Goal: Transaction & Acquisition: Purchase product/service

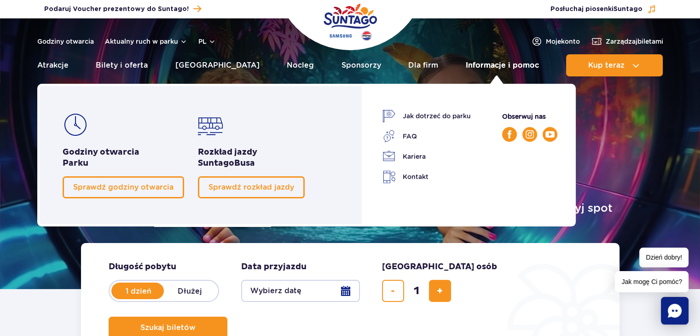
click at [514, 61] on link "Informacje i pomoc" at bounding box center [502, 65] width 73 height 22
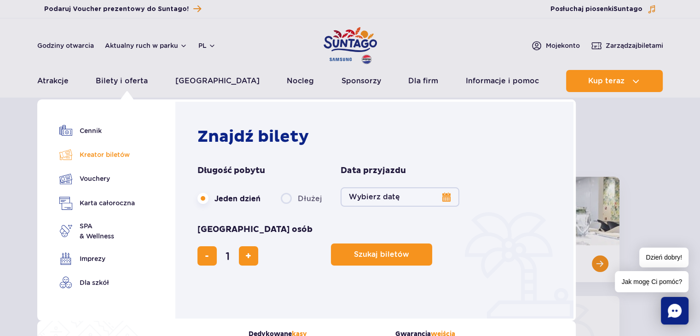
click at [103, 151] on link "Kreator biletów" at bounding box center [97, 154] width 76 height 13
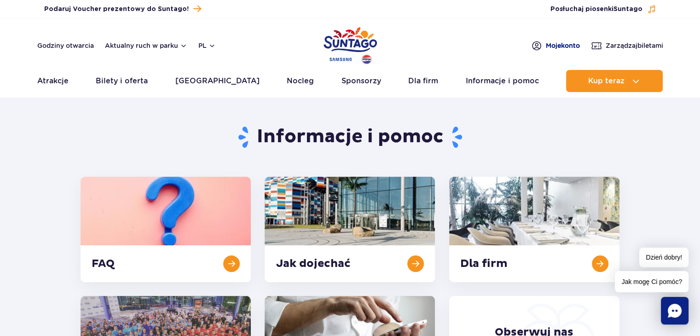
click at [559, 45] on span "Moje konto" at bounding box center [563, 45] width 34 height 9
click at [638, 45] on span "Zarządzaj biletami" at bounding box center [635, 45] width 58 height 9
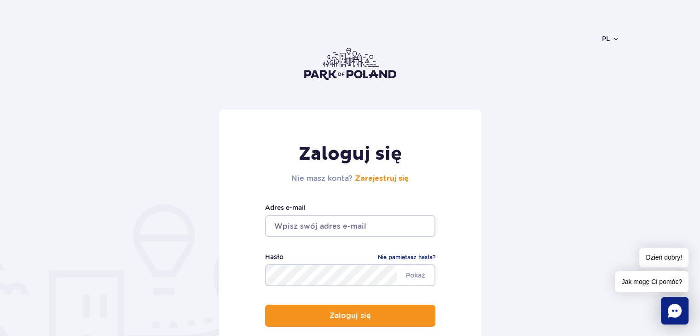
click at [365, 229] on input "email" at bounding box center [350, 226] width 170 height 22
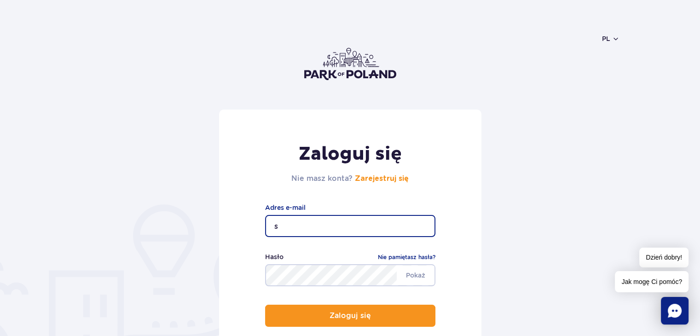
type input "[EMAIL_ADDRESS][DOMAIN_NAME]"
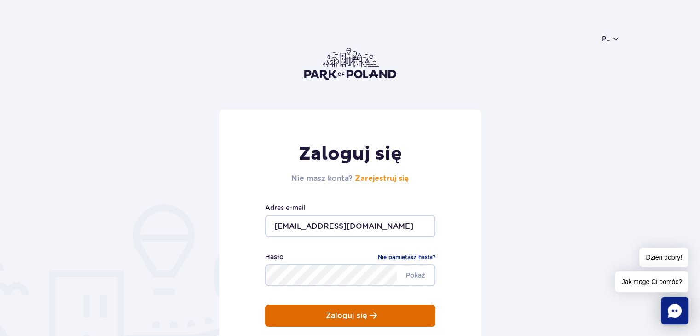
click at [355, 319] on p "Zaloguj się" at bounding box center [346, 316] width 41 height 8
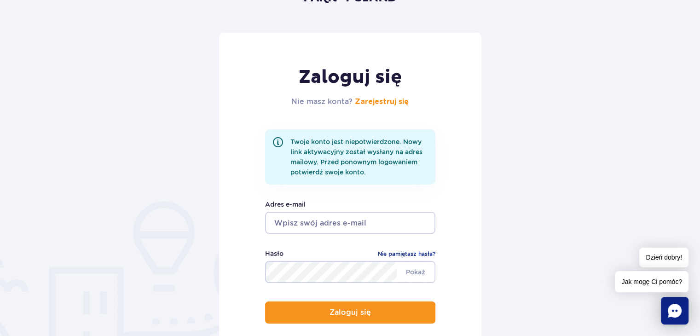
scroll to position [136, 0]
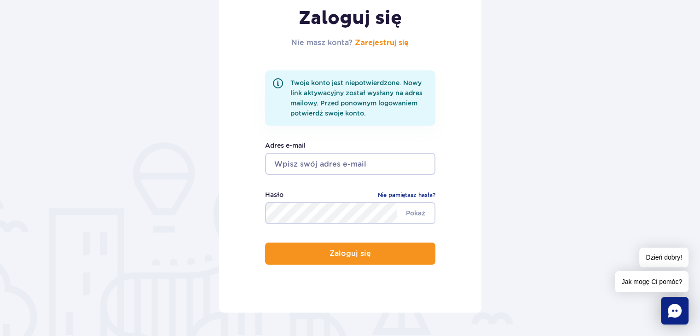
click at [305, 159] on input "email" at bounding box center [350, 164] width 170 height 22
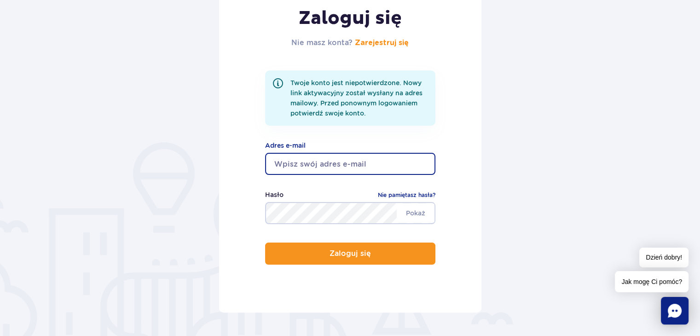
click at [287, 164] on input "email" at bounding box center [350, 164] width 170 height 22
type input "skpviva@gmail.com"
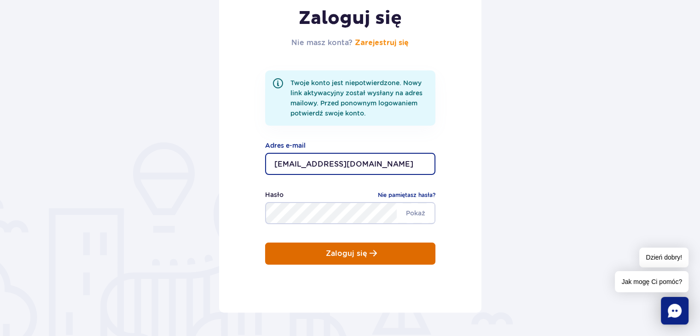
click at [355, 253] on p "Zaloguj się" at bounding box center [346, 254] width 41 height 8
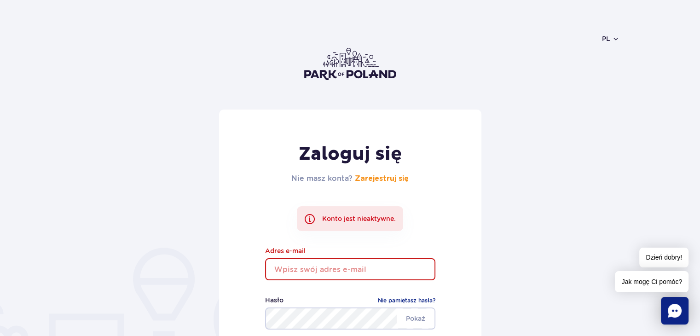
click at [201, 250] on form "Zaloguj się Nie masz konta? Zarejestruj się Konto jest nieaktywne. Adres e-mail…" at bounding box center [350, 264] width 539 height 308
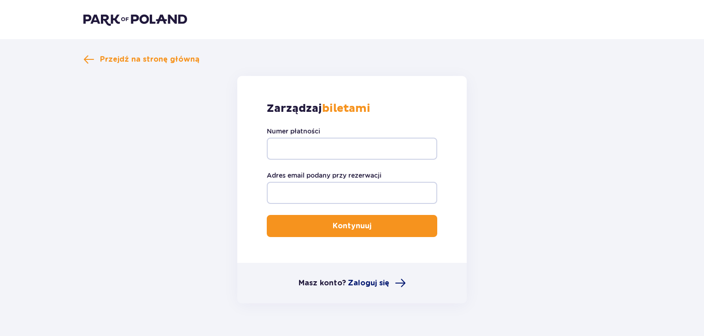
click at [372, 283] on span "Zaloguj się" at bounding box center [368, 283] width 41 height 10
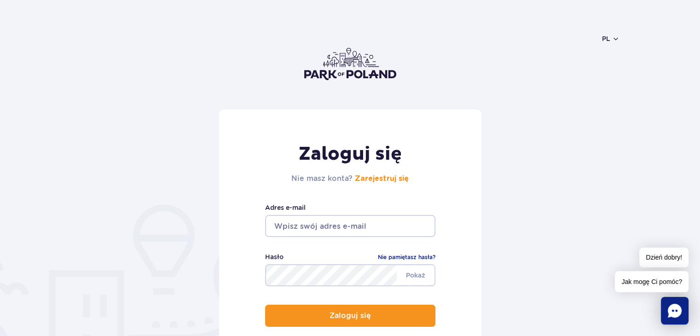
click at [337, 226] on input "email" at bounding box center [350, 226] width 170 height 22
click at [341, 225] on input "email" at bounding box center [350, 226] width 170 height 22
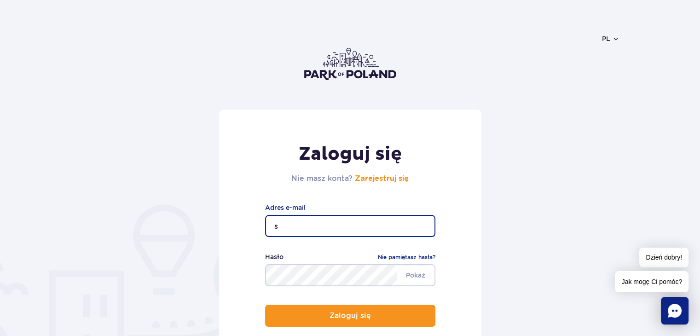
type input "[EMAIL_ADDRESS][DOMAIN_NAME]"
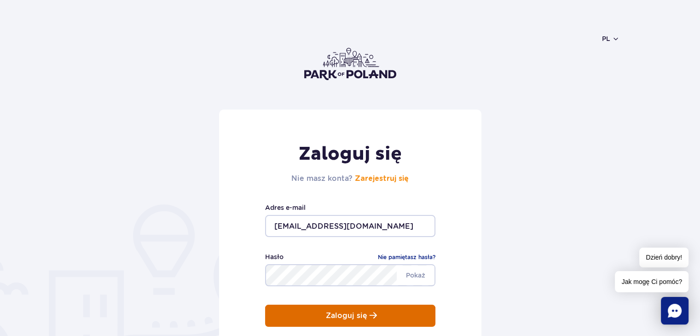
click at [337, 319] on p "Zaloguj się" at bounding box center [346, 316] width 41 height 8
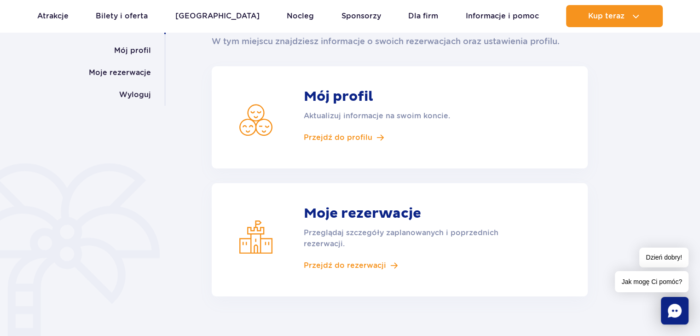
scroll to position [160, 0]
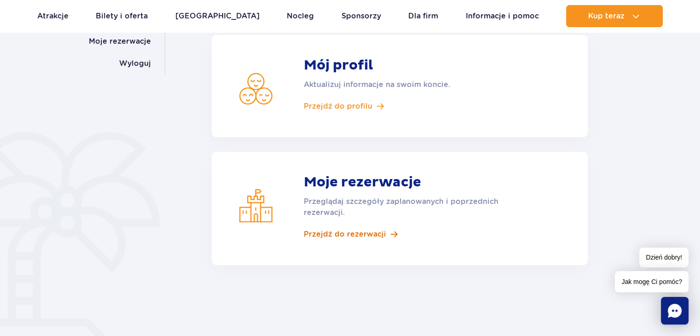
click at [373, 233] on span "Przejdź do rezerwacji" at bounding box center [345, 234] width 82 height 10
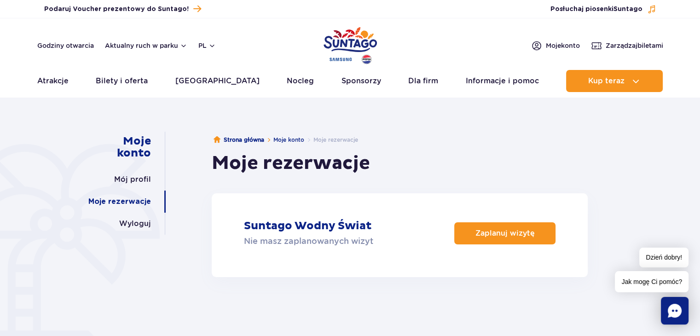
drag, startPoint x: 704, startPoint y: 56, endPoint x: 707, endPoint y: 11, distance: 45.2
click at [552, 46] on span "Moje konto" at bounding box center [563, 45] width 34 height 9
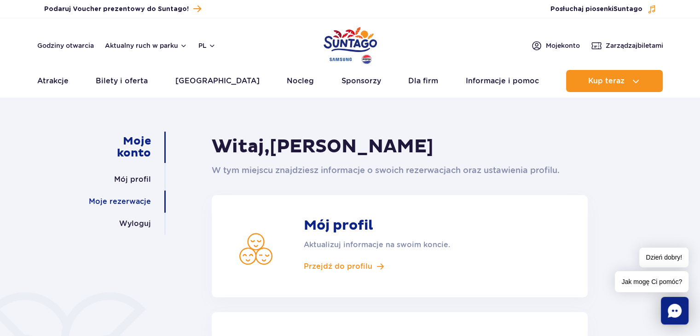
click at [125, 203] on link "Moje rezerwacje" at bounding box center [120, 202] width 62 height 22
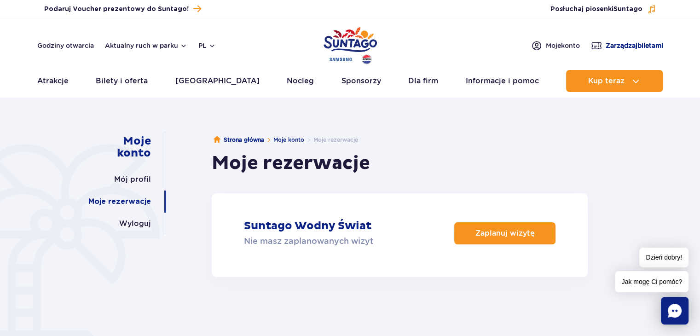
click at [640, 44] on span "Zarządzaj biletami" at bounding box center [635, 45] width 58 height 9
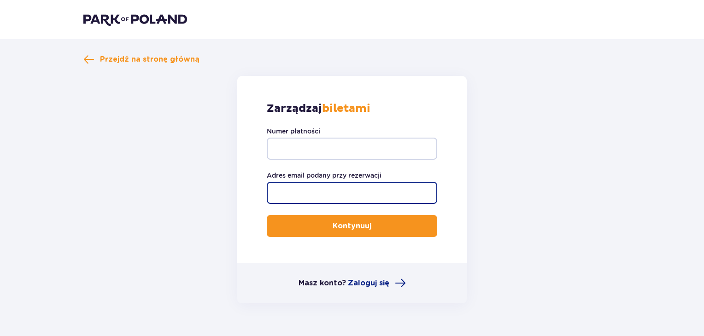
click at [317, 188] on input "Adres email podany przy rezerwacji" at bounding box center [352, 193] width 170 height 22
type input "duckab@poczta.onet.pl"
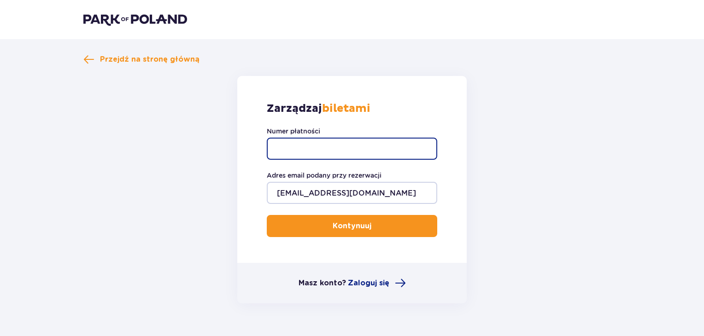
click at [309, 142] on input "Numer płatności" at bounding box center [352, 149] width 170 height 22
type input "t"
click at [388, 147] on input "Numer płatności" at bounding box center [352, 149] width 170 height 22
type input "TR-VRC-ENDU9VX"
click at [364, 227] on button "Kontynuuj" at bounding box center [352, 226] width 170 height 22
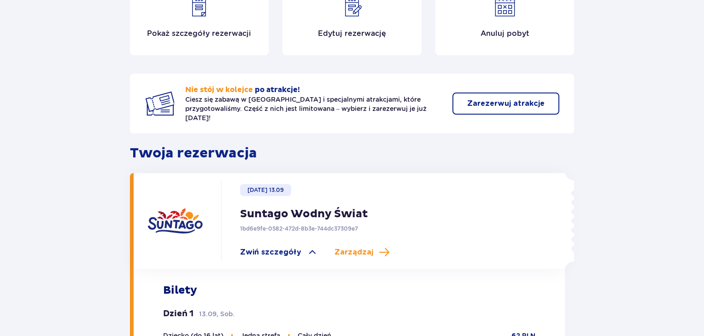
scroll to position [135, 0]
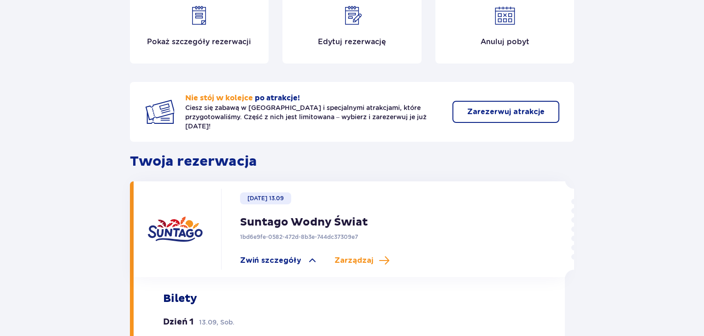
click at [510, 29] on div "Anuluj pobyt" at bounding box center [504, 29] width 139 height 70
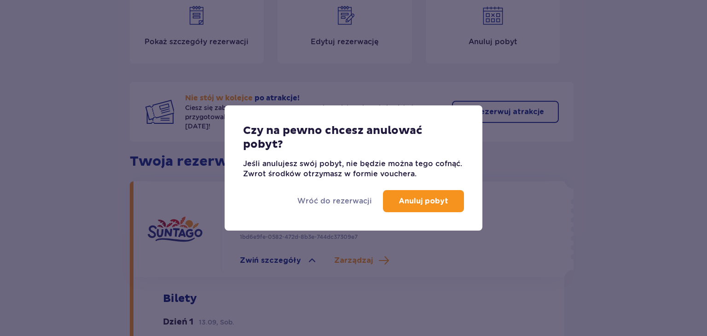
click at [432, 201] on p "Anuluj pobyt" at bounding box center [424, 201] width 50 height 10
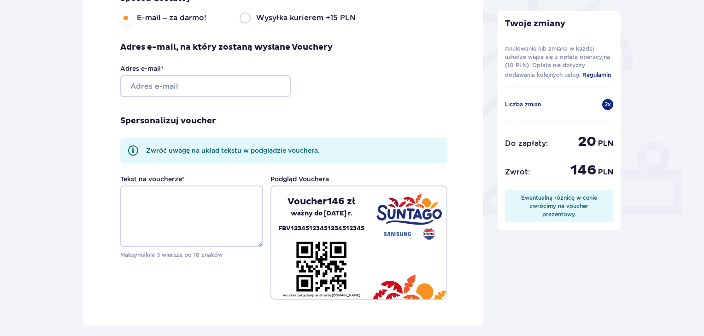
scroll to position [262, 0]
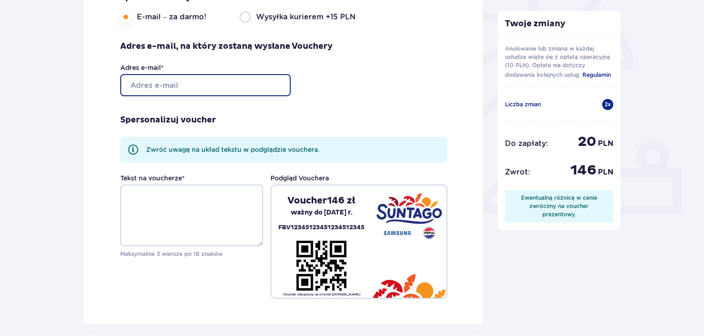
click at [186, 85] on input "Adres e-mail *" at bounding box center [205, 85] width 170 height 22
type input "duckab@poczta.onet.pl"
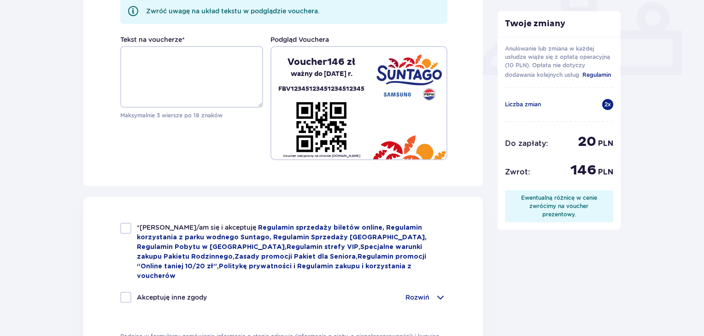
scroll to position [404, 0]
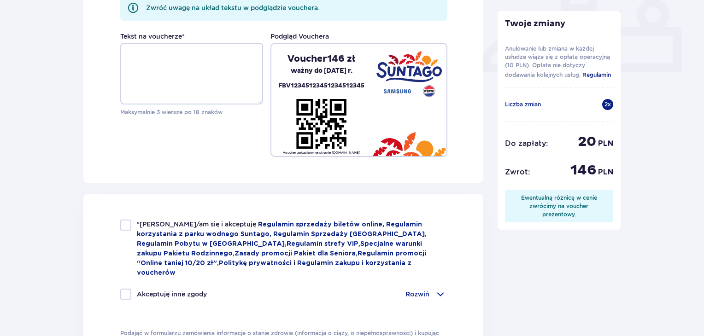
click at [125, 224] on div at bounding box center [125, 225] width 11 height 11
checkbox input "true"
click at [124, 289] on div at bounding box center [125, 294] width 11 height 11
checkbox input "true"
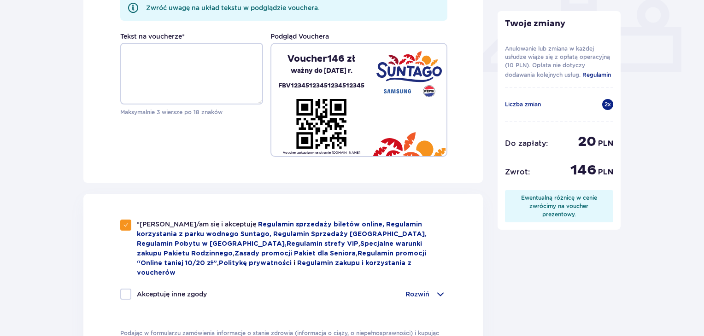
checkbox input "true"
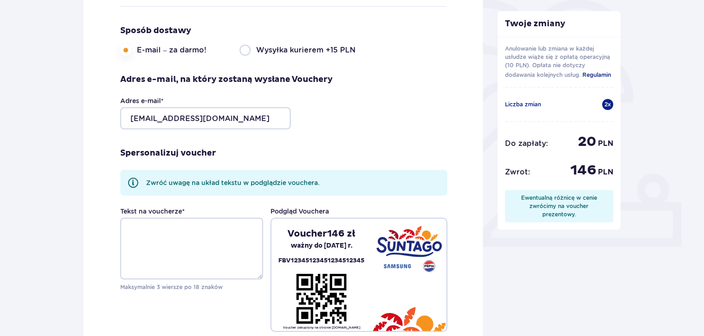
scroll to position [234, 0]
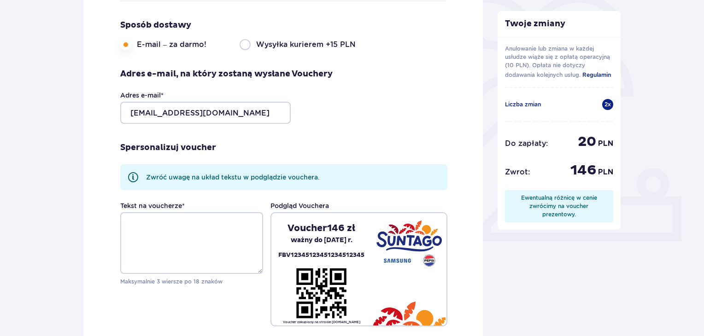
click at [247, 173] on p "Zwróć uwagę na układ tekstu w podglądzie vouchera." at bounding box center [233, 177] width 174 height 9
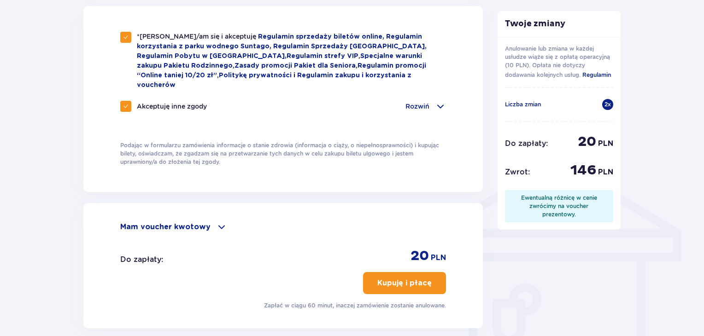
scroll to position [615, 0]
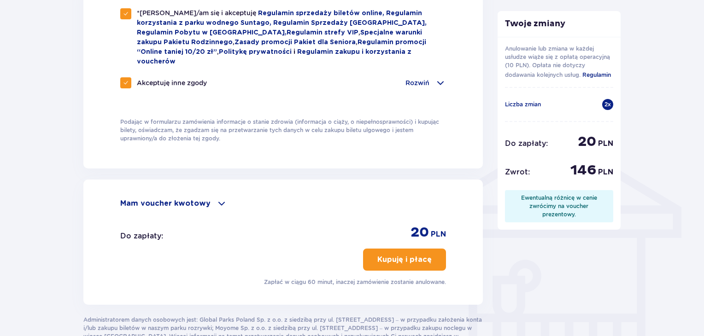
click at [418, 255] on p "Kupuję i płacę" at bounding box center [404, 260] width 54 height 10
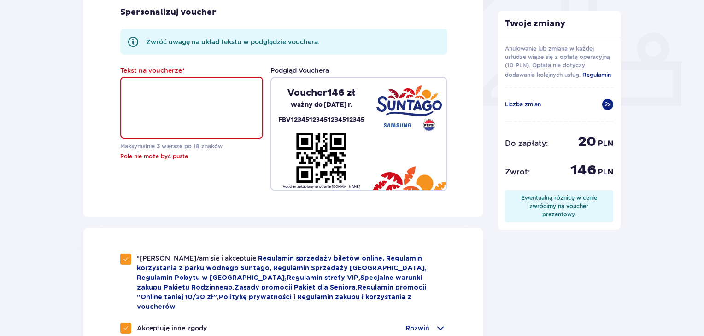
scroll to position [326, 0]
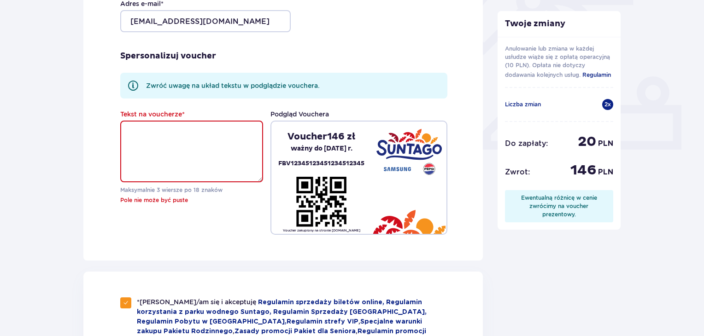
click at [176, 130] on textarea "Tekst na voucherze *" at bounding box center [191, 152] width 143 height 62
click at [263, 129] on div "Tekst na voucherze * voucher podarunkowy SUNTAGO Maksymalnie 3 wiersze po 18 zn…" at bounding box center [283, 172] width 327 height 125
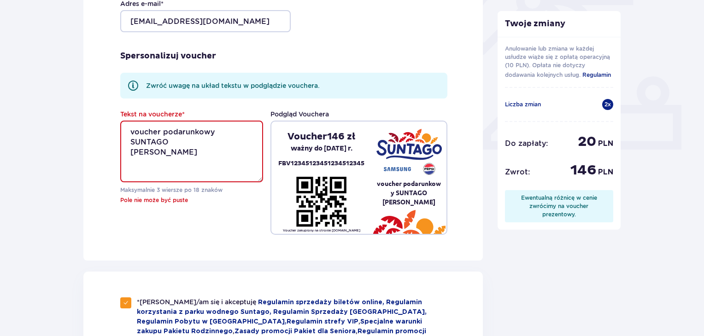
drag, startPoint x: 190, startPoint y: 138, endPoint x: 127, endPoint y: 146, distance: 63.2
click at [127, 146] on textarea "voucher podarunkowy SUNTAGO Barbara Madej" at bounding box center [191, 152] width 143 height 62
click at [126, 128] on textarea "voucher podarunkowy SUNTAGO" at bounding box center [191, 152] width 143 height 62
click at [216, 129] on textarea "voucher podarunkowy SUNTAGO" at bounding box center [191, 152] width 143 height 62
click at [256, 127] on textarea "voucher podarunkowy SUNTAGO" at bounding box center [191, 152] width 143 height 62
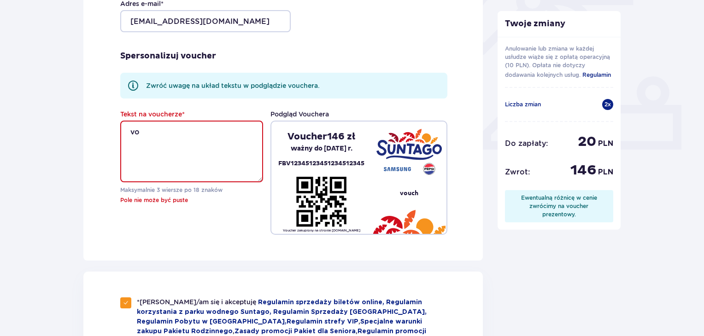
type textarea "v"
click at [169, 130] on textarea "SUNTAGO:)" at bounding box center [191, 152] width 143 height 62
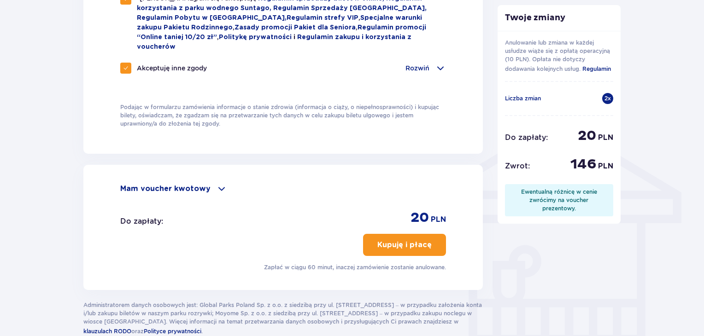
scroll to position [643, 0]
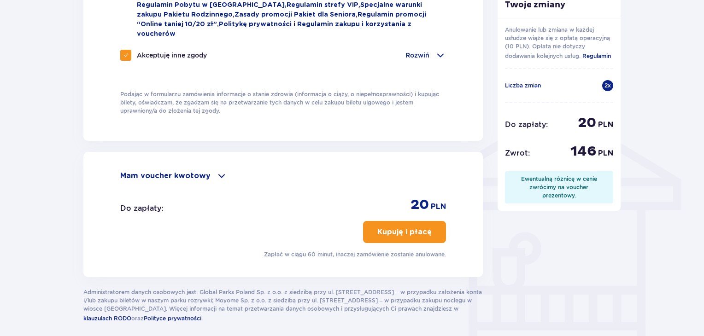
type textarea "SUNTAGO :)"
click at [428, 227] on span "button" at bounding box center [433, 232] width 11 height 11
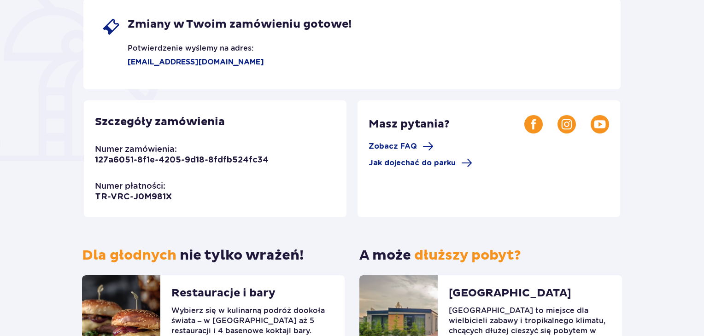
scroll to position [156, 0]
